Goal: Task Accomplishment & Management: Use online tool/utility

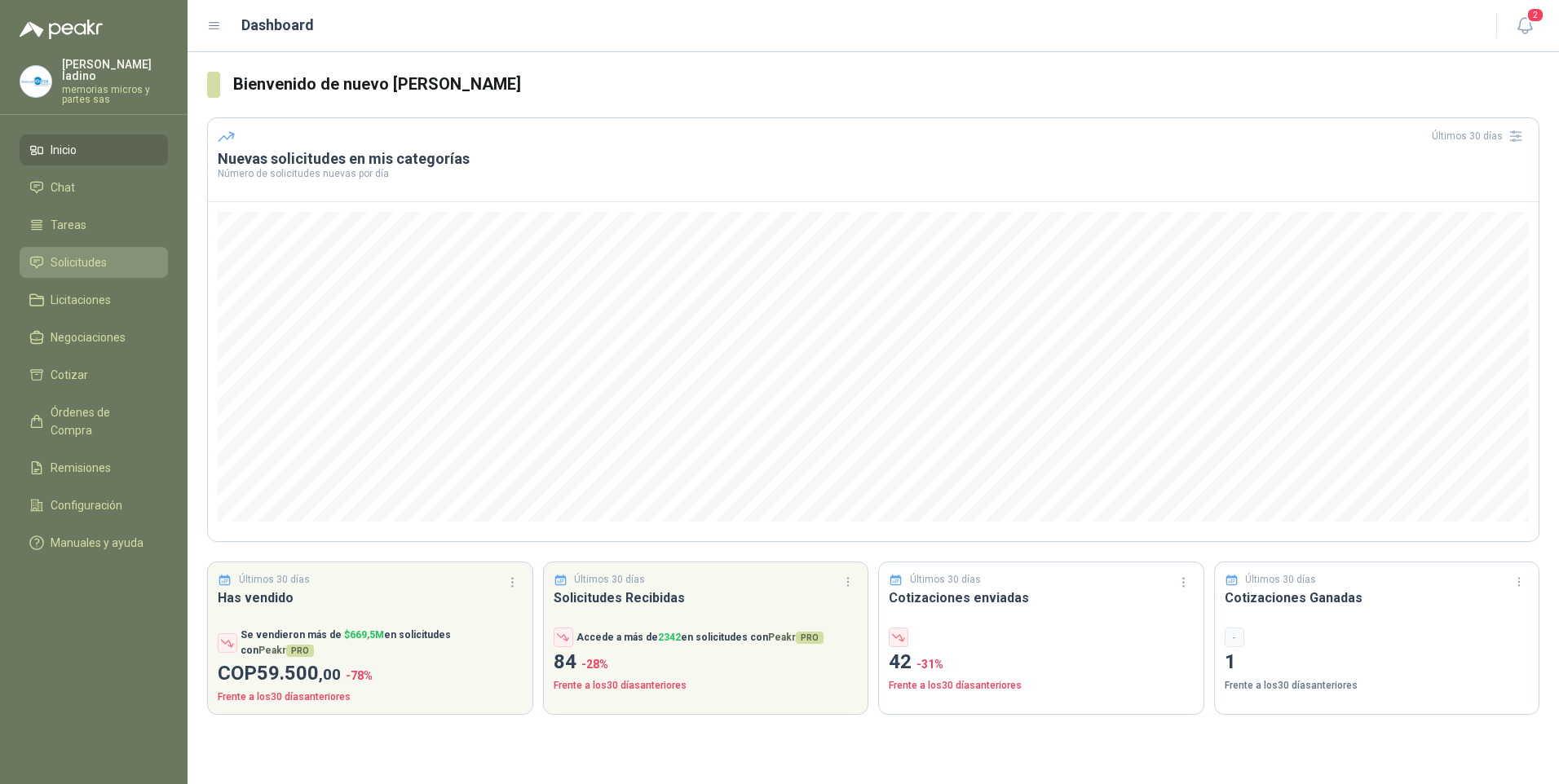
click at [72, 253] on span "Solicitudes" at bounding box center [78, 262] width 56 height 18
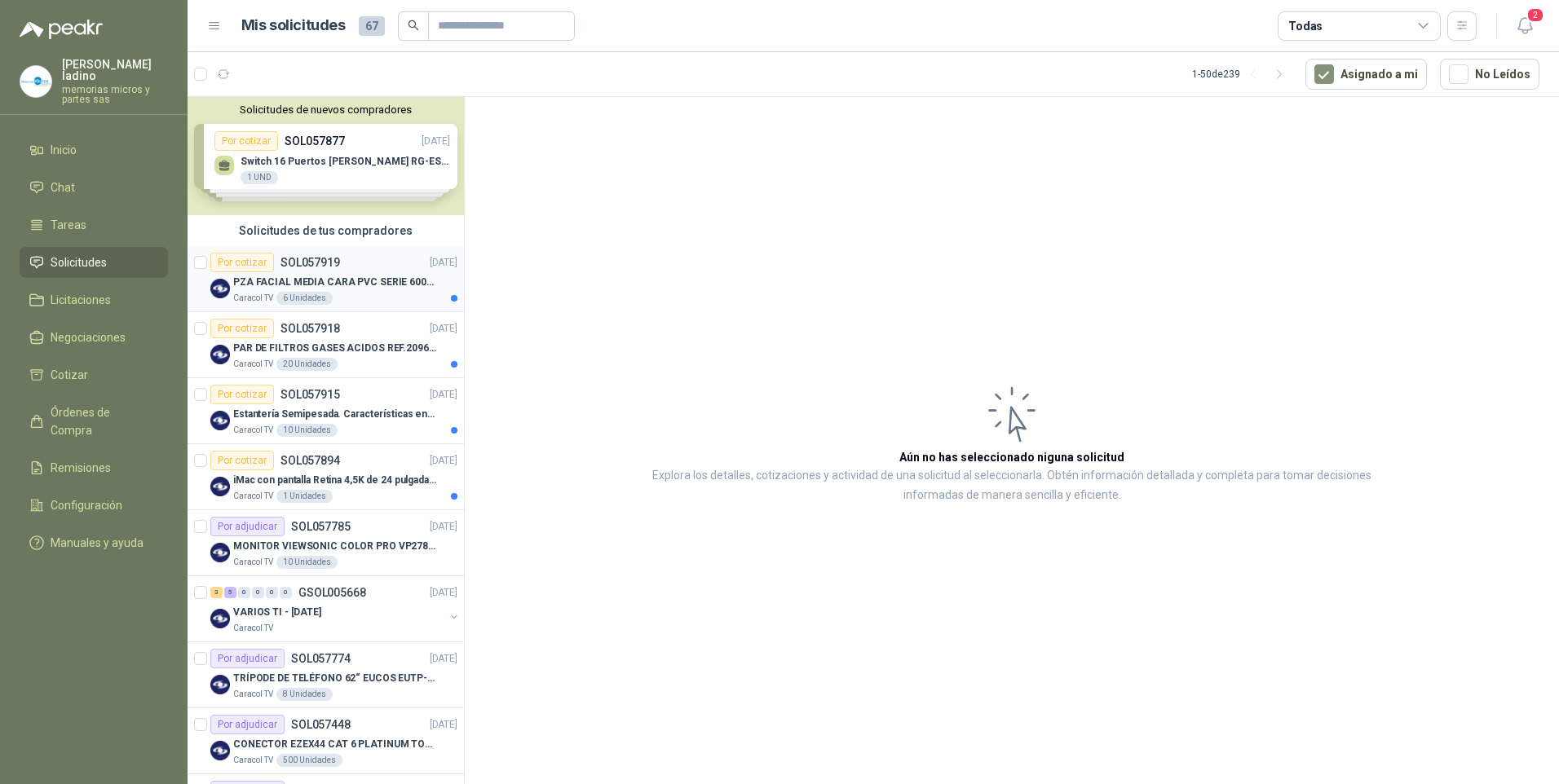
click at [241, 264] on div "Por cotizar" at bounding box center [242, 262] width 64 height 20
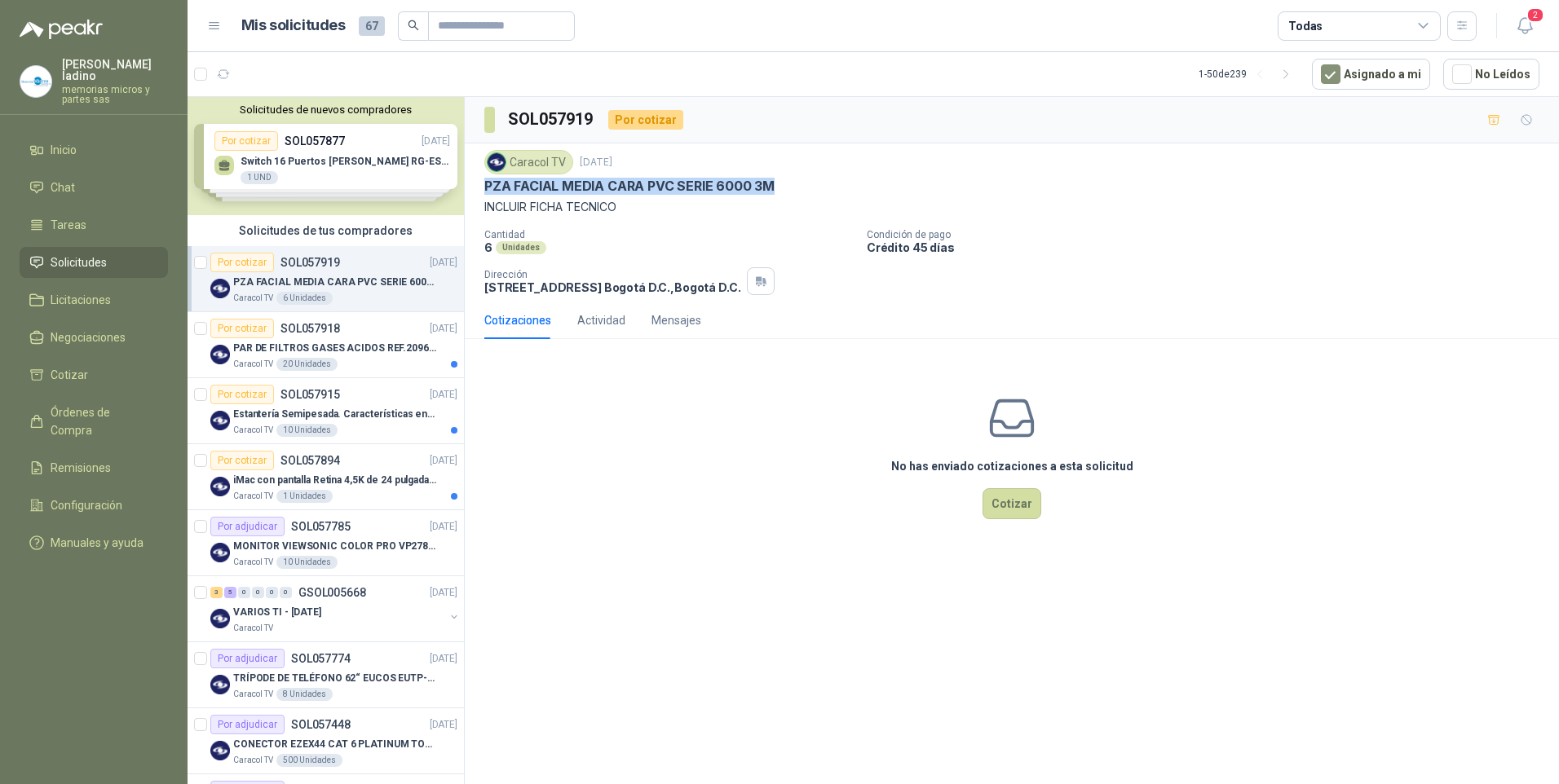
drag, startPoint x: 484, startPoint y: 184, endPoint x: 778, endPoint y: 184, distance: 294.0
click at [778, 184] on div "Caracol TV [DATE] PZA FACIAL MEDIA CARA PVC SERIE 6000 3M INCLUIR FICHA TECNICO…" at bounding box center [1011, 222] width 1095 height 158
drag, startPoint x: 778, startPoint y: 184, endPoint x: 740, endPoint y: 186, distance: 38.1
copy p "PZA FACIAL MEDIA CARA PVC SERIE 6000 3M"
